Goal: Navigation & Orientation: Find specific page/section

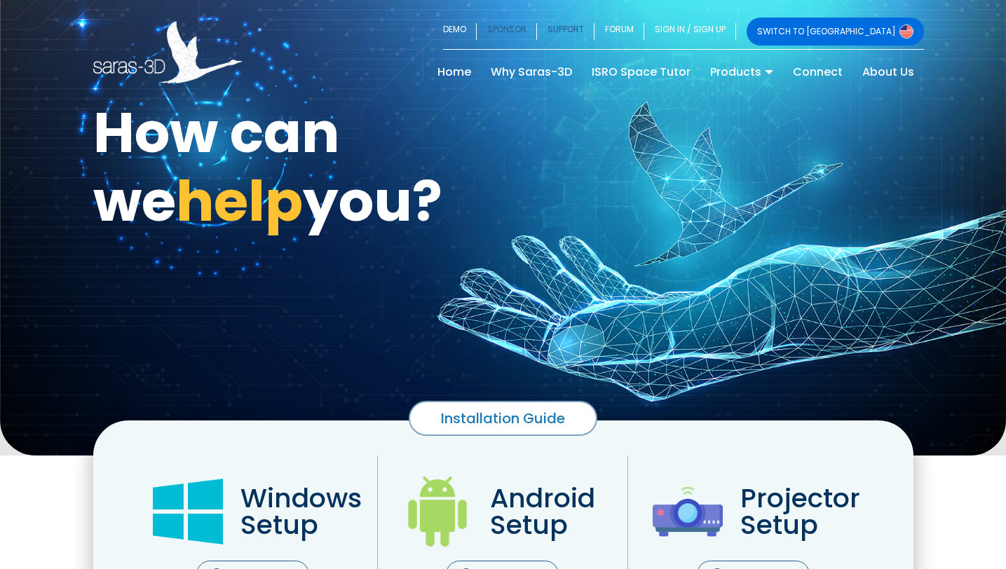
click at [537, 24] on link "SPONSOR" at bounding box center [507, 32] width 60 height 28
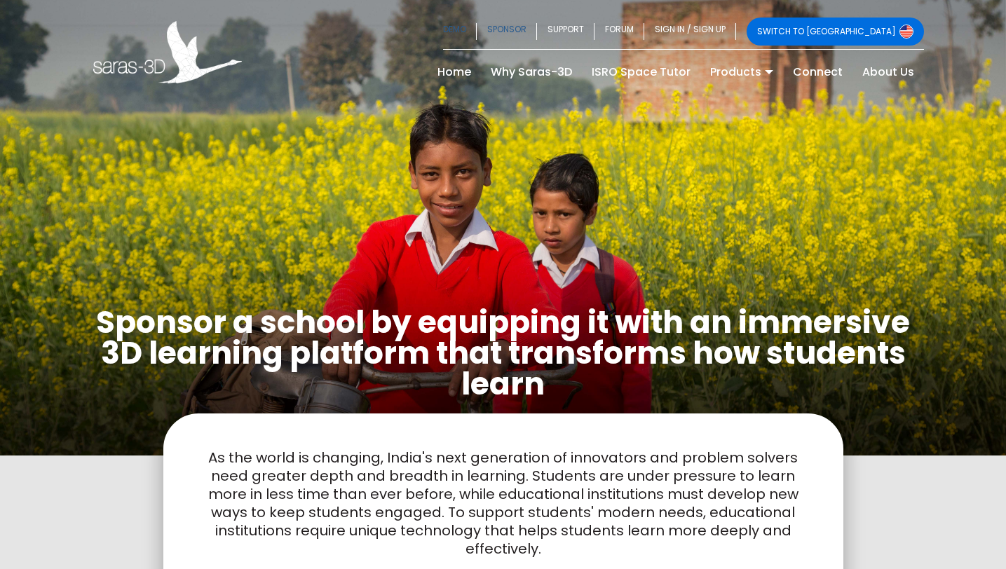
click at [477, 22] on link "DEMO" at bounding box center [460, 32] width 34 height 28
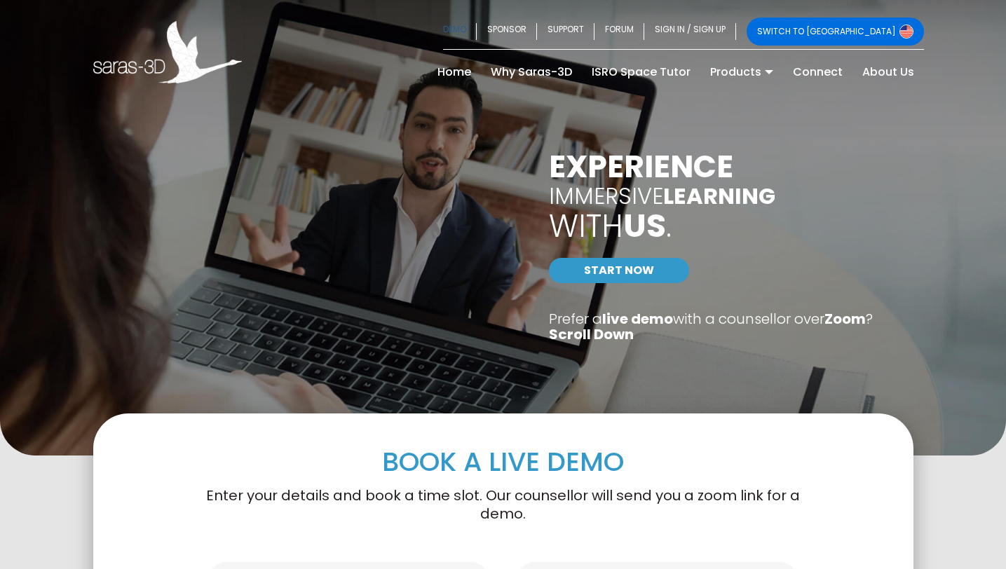
click at [477, 22] on link "DEMO" at bounding box center [460, 32] width 34 height 28
click at [644, 29] on link "FORUM" at bounding box center [620, 32] width 50 height 28
click at [595, 31] on link "SUPPORT" at bounding box center [565, 32] width 57 height 28
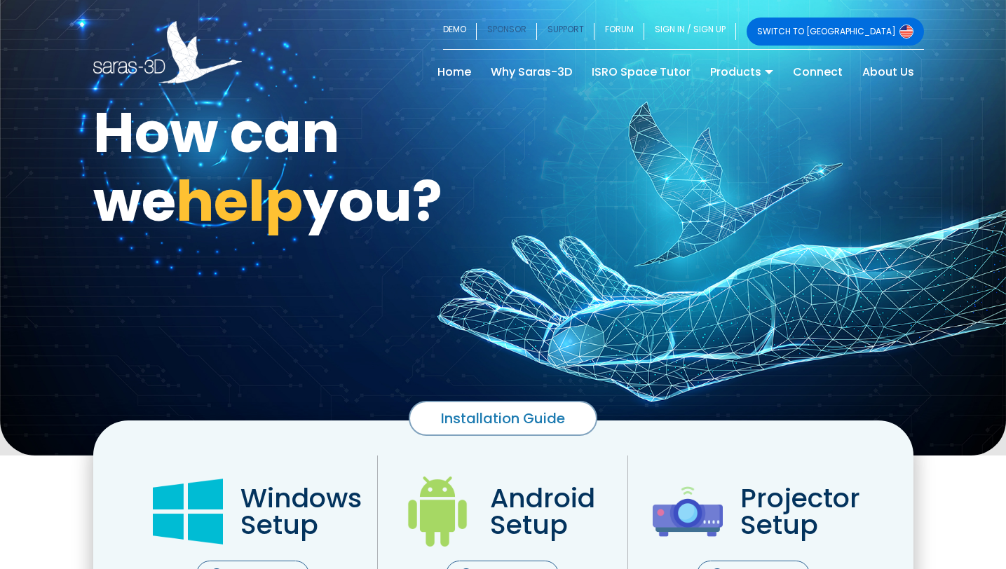
click at [537, 39] on link "SPONSOR" at bounding box center [507, 32] width 60 height 28
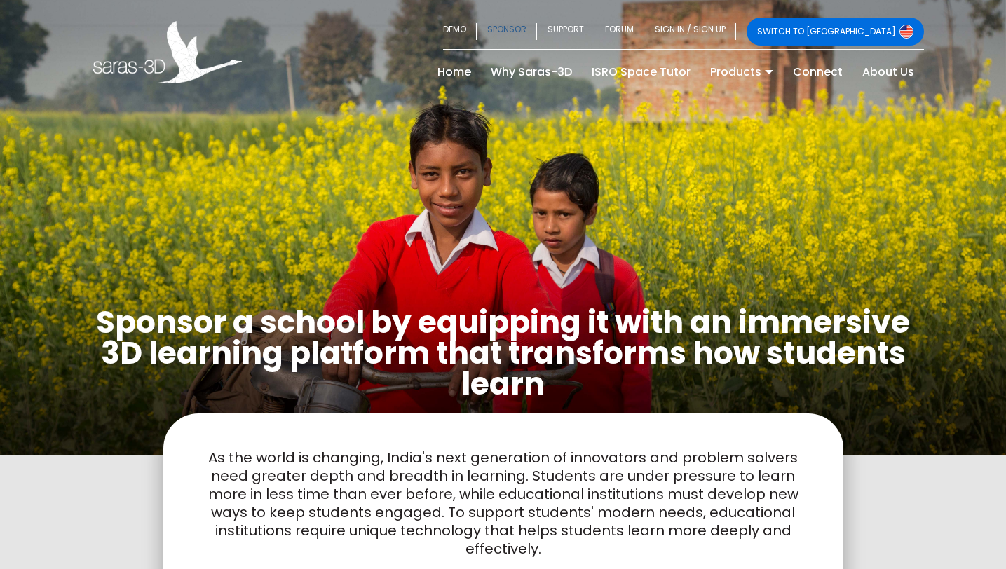
click at [902, 29] on img at bounding box center [907, 32] width 14 height 14
click at [477, 25] on link "DEMO" at bounding box center [460, 32] width 34 height 28
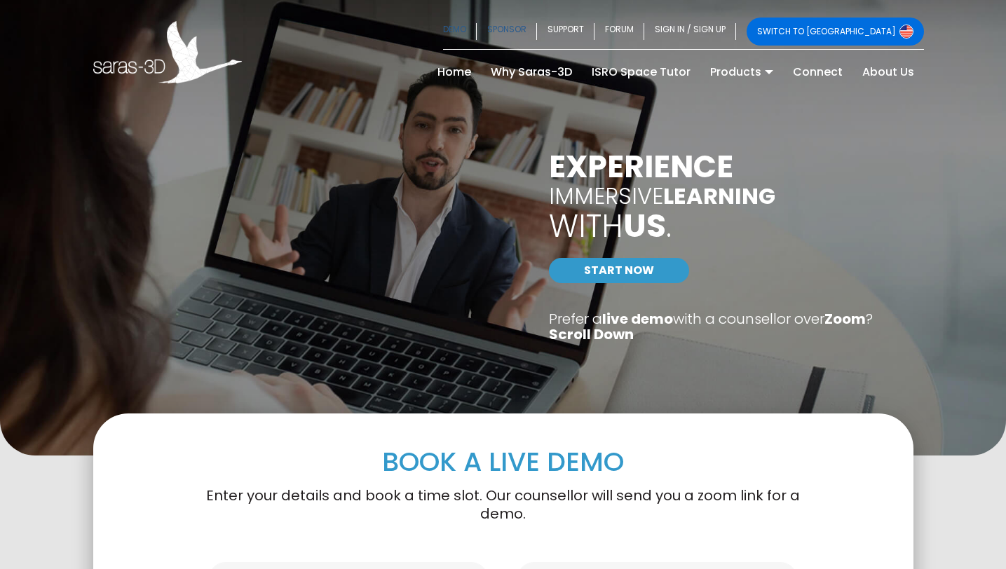
click at [537, 28] on link "SPONSOR" at bounding box center [507, 32] width 60 height 28
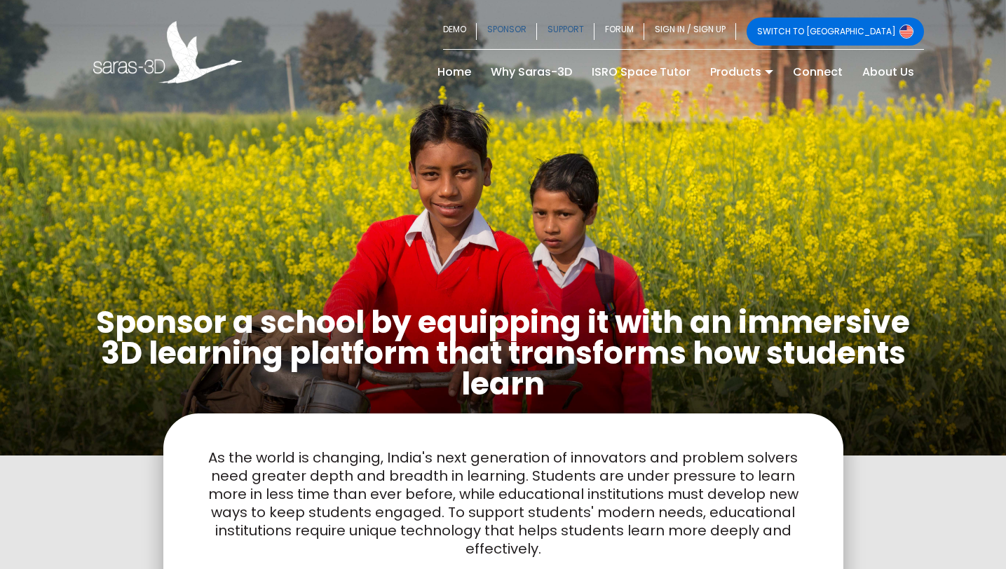
click at [595, 31] on link "SUPPORT" at bounding box center [565, 32] width 57 height 28
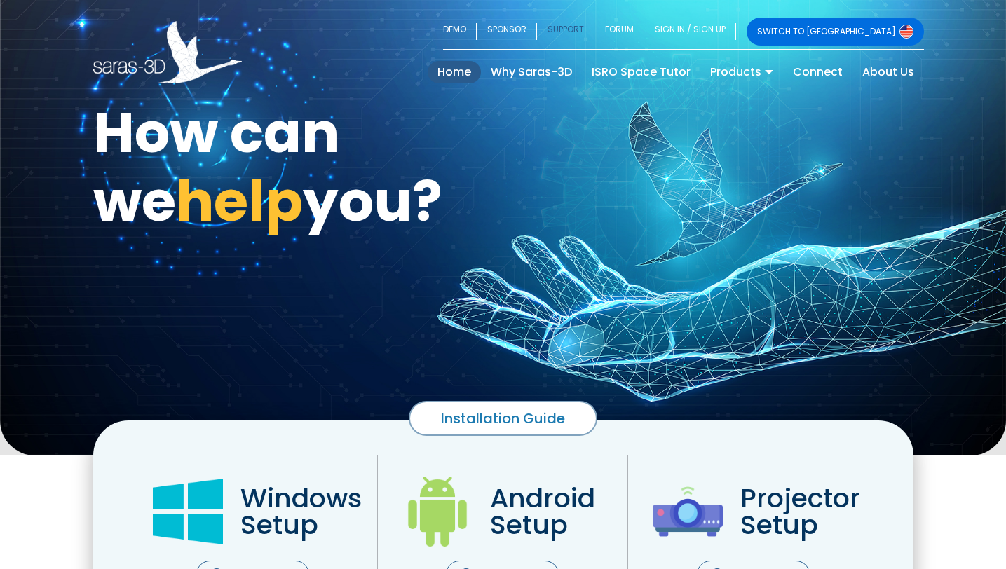
click at [456, 67] on link "Home (current)" at bounding box center [454, 72] width 53 height 22
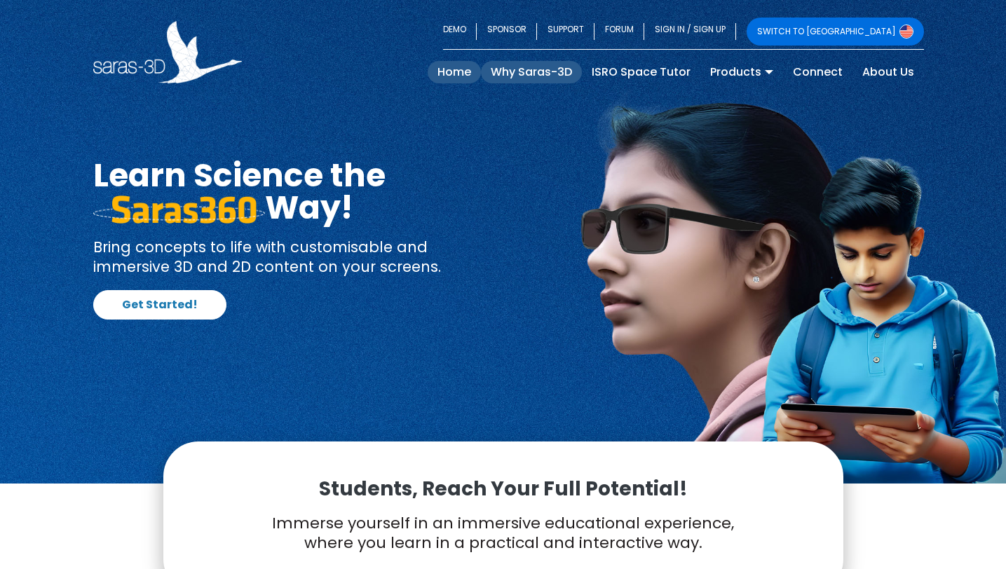
click at [565, 70] on link "Why Saras-3D" at bounding box center [531, 72] width 101 height 22
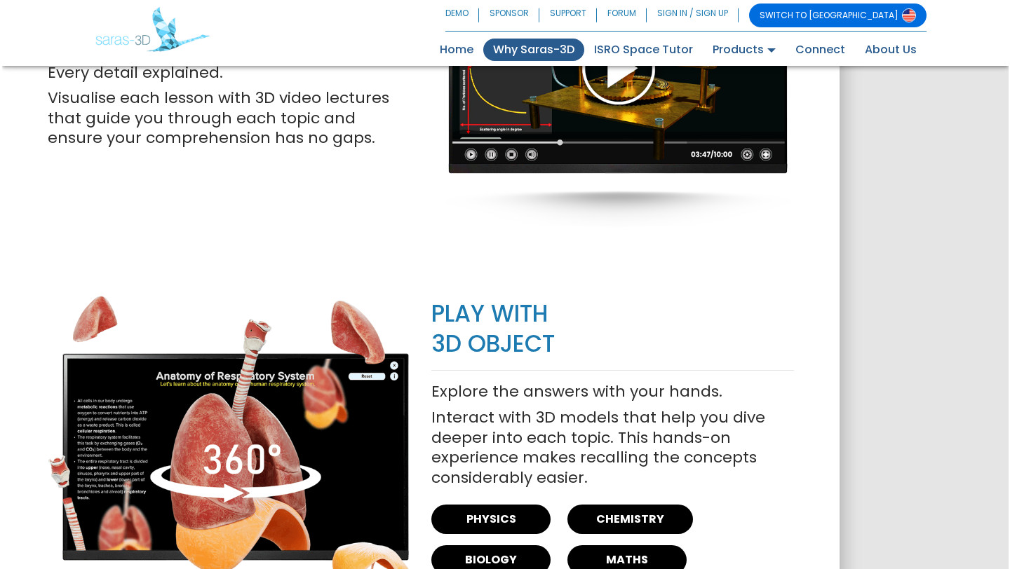
scroll to position [1702, 0]
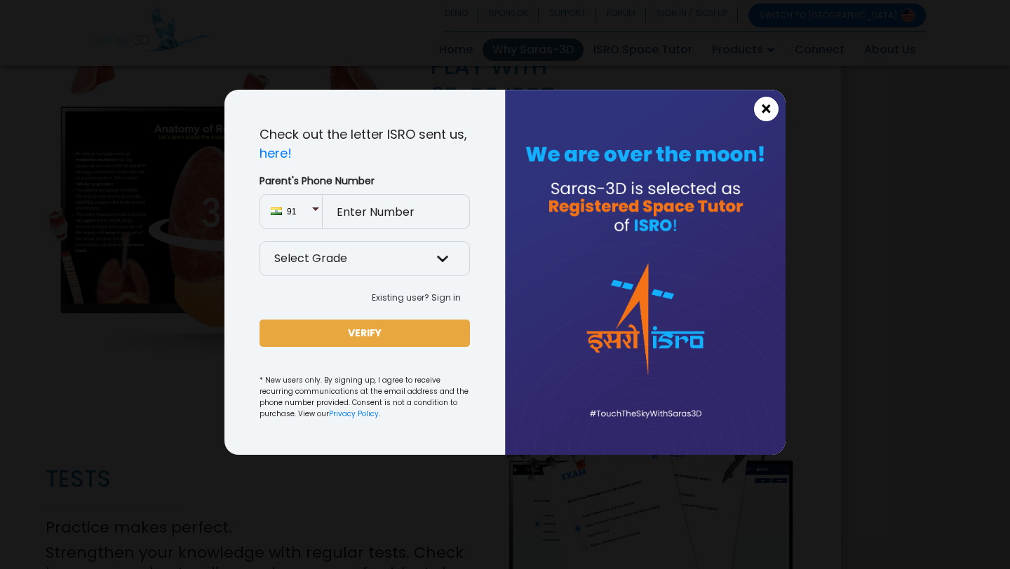
click at [764, 114] on span "×" at bounding box center [766, 109] width 12 height 18
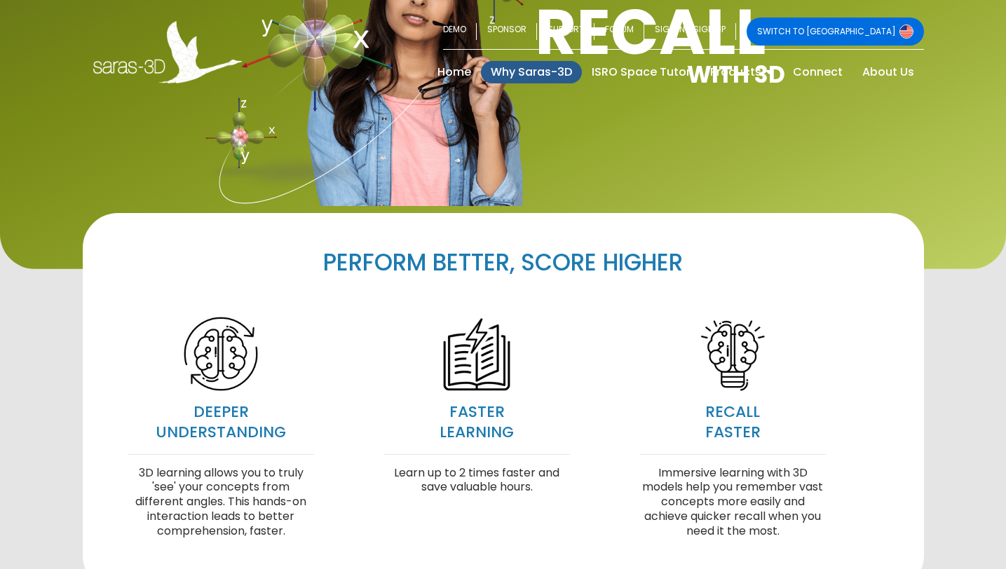
scroll to position [0, 0]
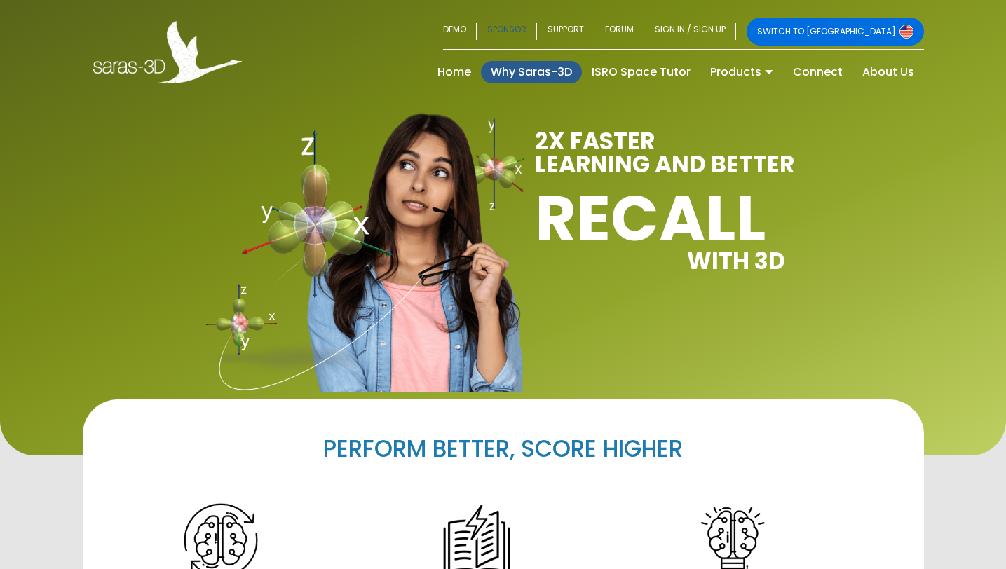
click at [537, 29] on link "SPONSOR" at bounding box center [507, 32] width 60 height 28
